Goal: Obtain resource: Obtain resource

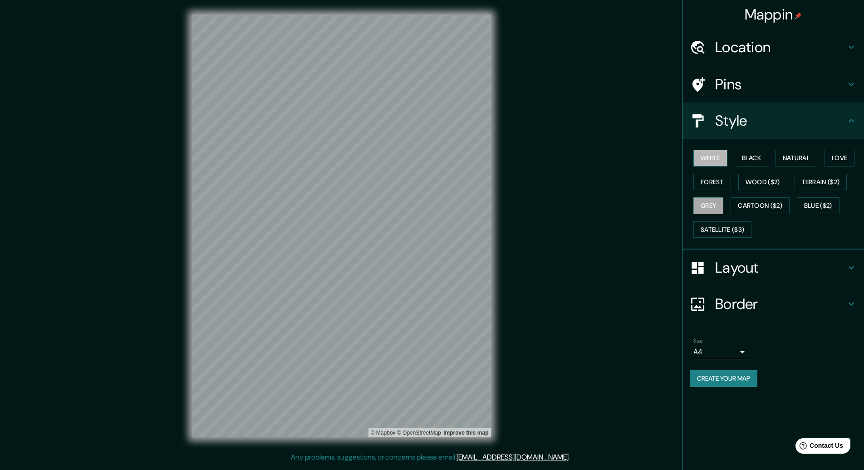
click at [714, 161] on button "White" at bounding box center [711, 158] width 34 height 17
click at [712, 180] on button "Forest" at bounding box center [713, 182] width 38 height 17
click at [708, 202] on button "Grey" at bounding box center [709, 205] width 30 height 17
click at [764, 202] on button "Cartoon ($2)" at bounding box center [760, 205] width 59 height 17
click at [830, 202] on button "Blue ($2)" at bounding box center [818, 205] width 43 height 17
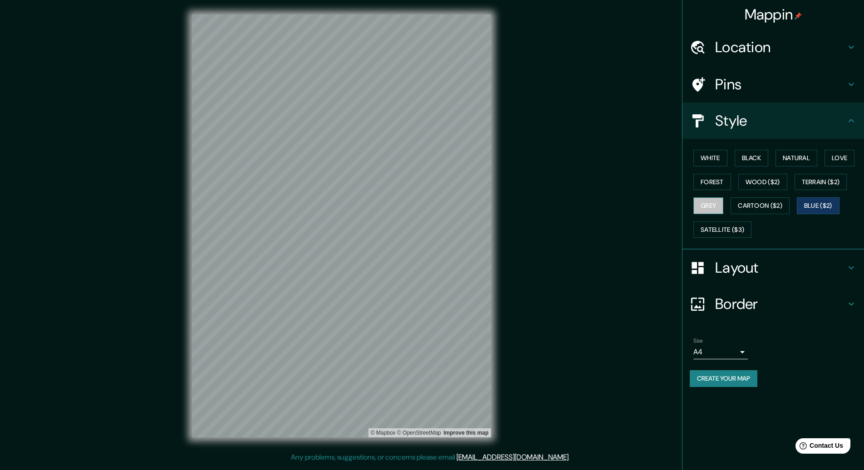
click at [714, 202] on button "Grey" at bounding box center [709, 205] width 30 height 17
click at [721, 226] on button "Satellite ($3)" at bounding box center [723, 230] width 58 height 17
click at [712, 203] on button "Grey" at bounding box center [709, 205] width 30 height 17
click at [737, 374] on button "Create your map" at bounding box center [724, 378] width 68 height 17
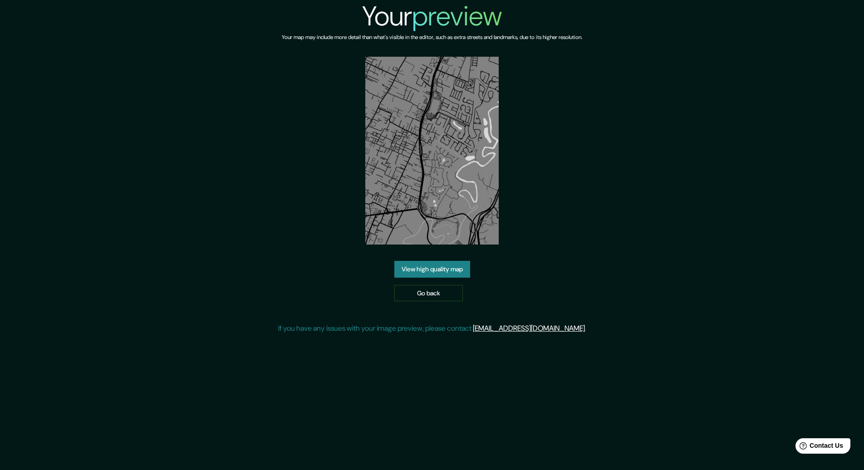
click at [453, 267] on link "View high quality map" at bounding box center [432, 269] width 76 height 17
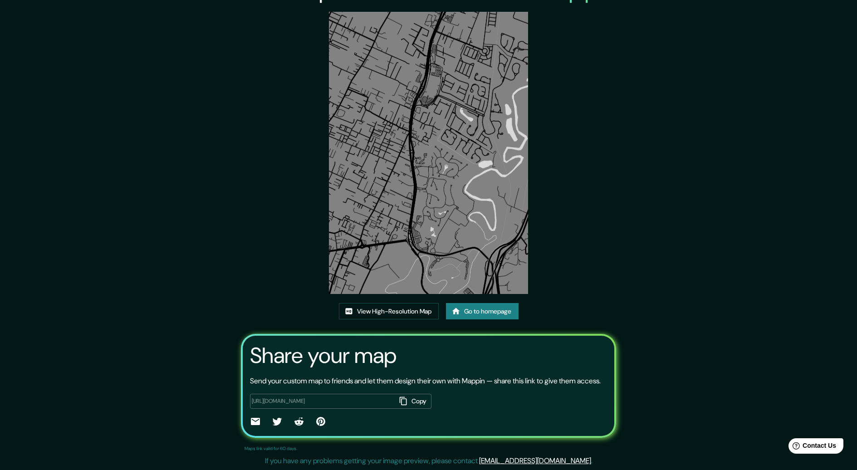
scroll to position [38, 0]
click at [402, 303] on link "View High-Resolution Map" at bounding box center [389, 311] width 100 height 17
